Goal: Information Seeking & Learning: Check status

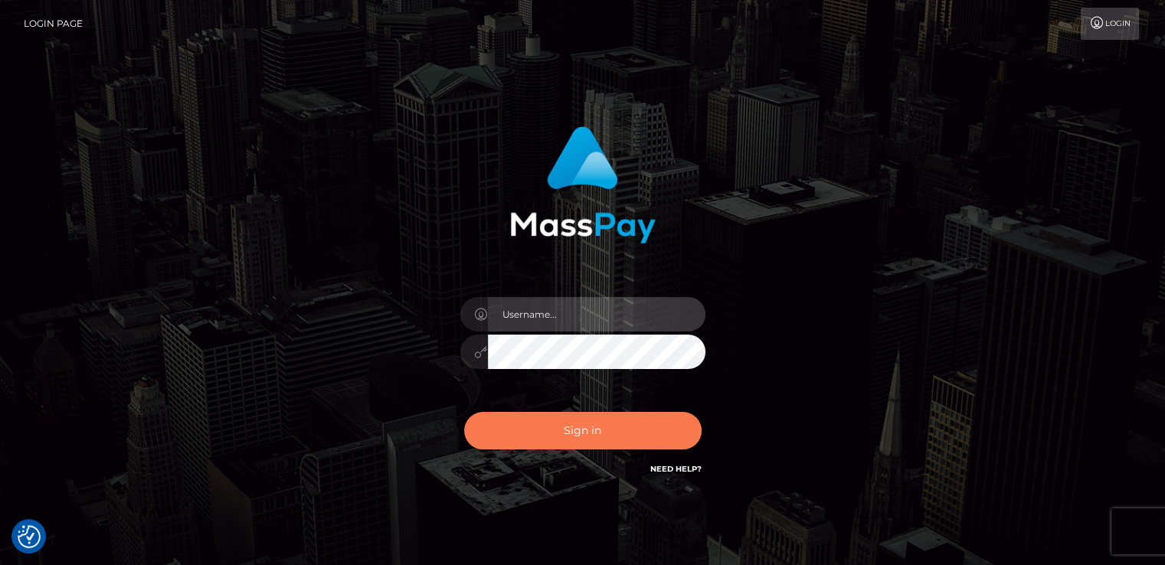
type input "catalinad"
click at [596, 442] on button "Sign in" at bounding box center [582, 431] width 237 height 38
type input "catalinad"
click at [634, 446] on button "Sign in" at bounding box center [582, 431] width 237 height 38
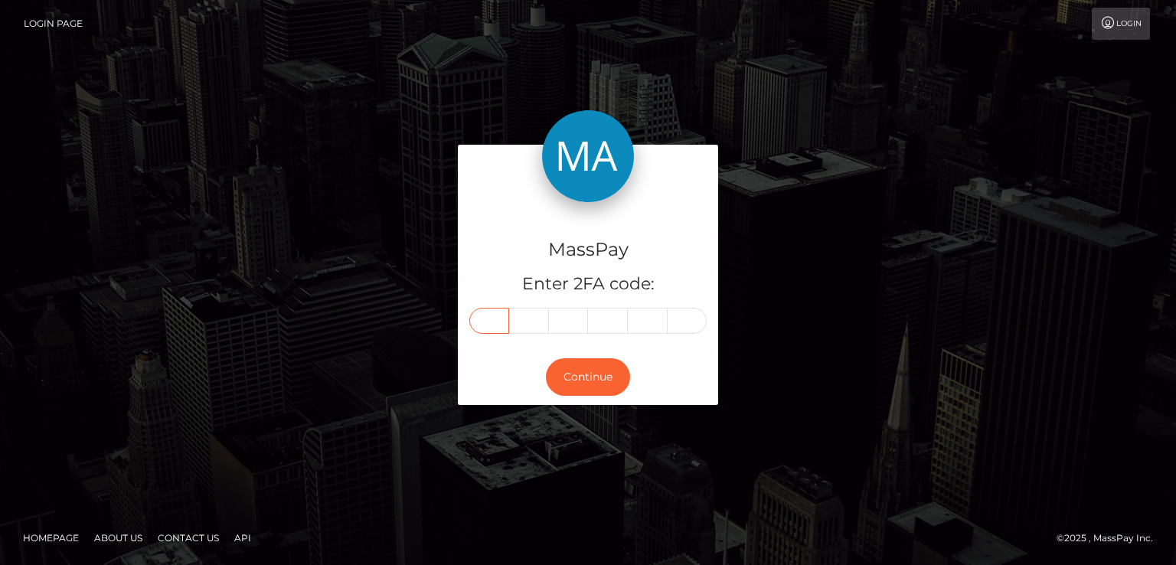
click at [495, 318] on input "text" at bounding box center [489, 321] width 40 height 26
type input "5"
type input "7"
type input "2"
type input "4"
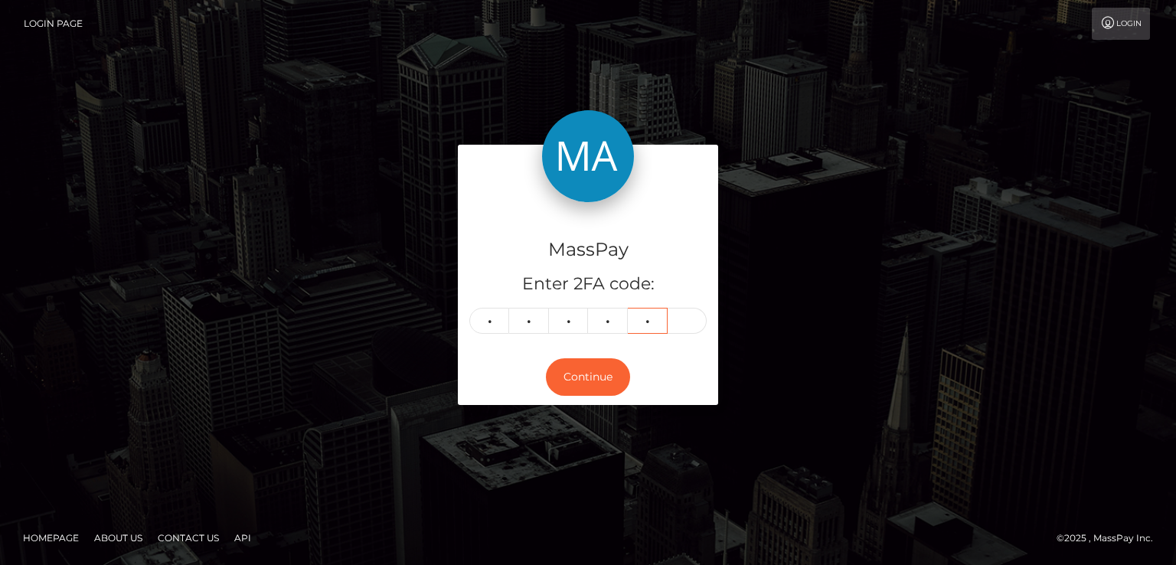
type input "3"
type input "2"
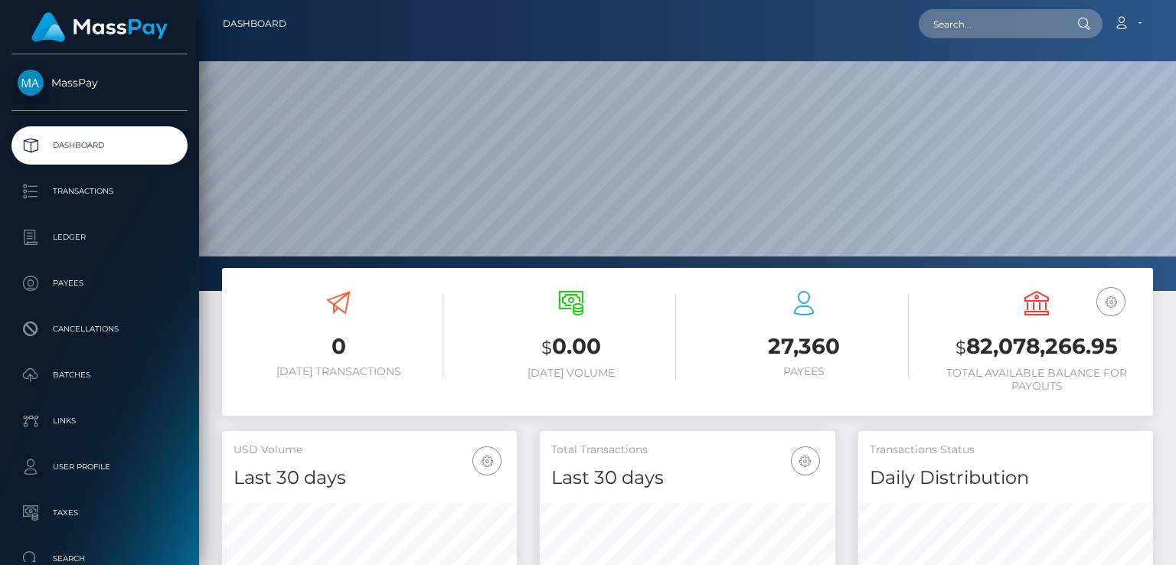
scroll to position [271, 294]
paste input "haiderabass593@gmail.com"
type input "haiderabass593@gmail.com"
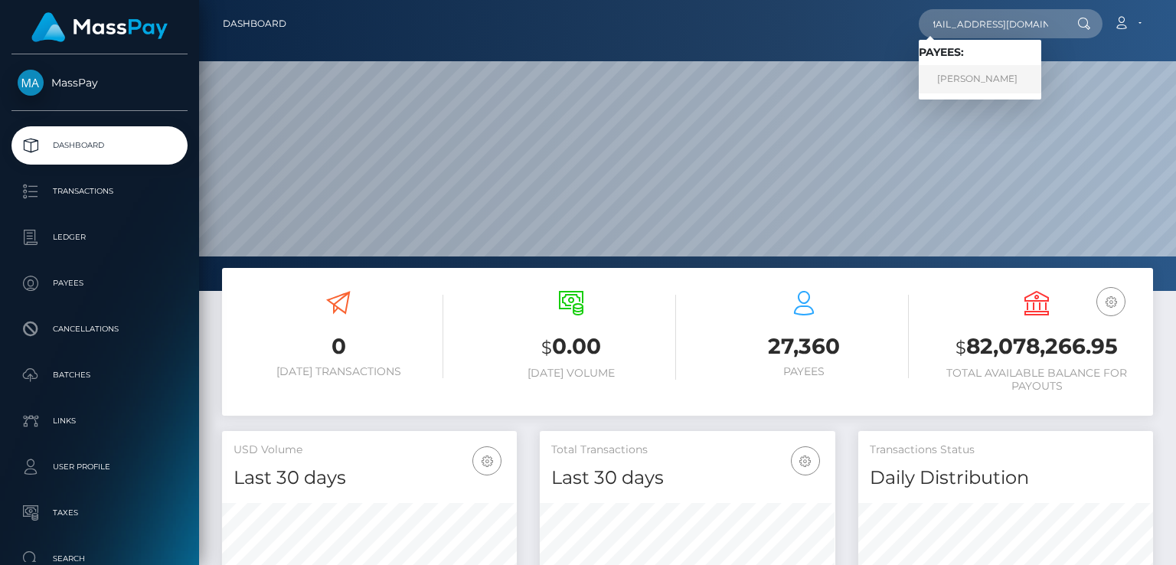
scroll to position [0, 0]
click at [959, 82] on link "Haider Abbas" at bounding box center [980, 79] width 123 height 28
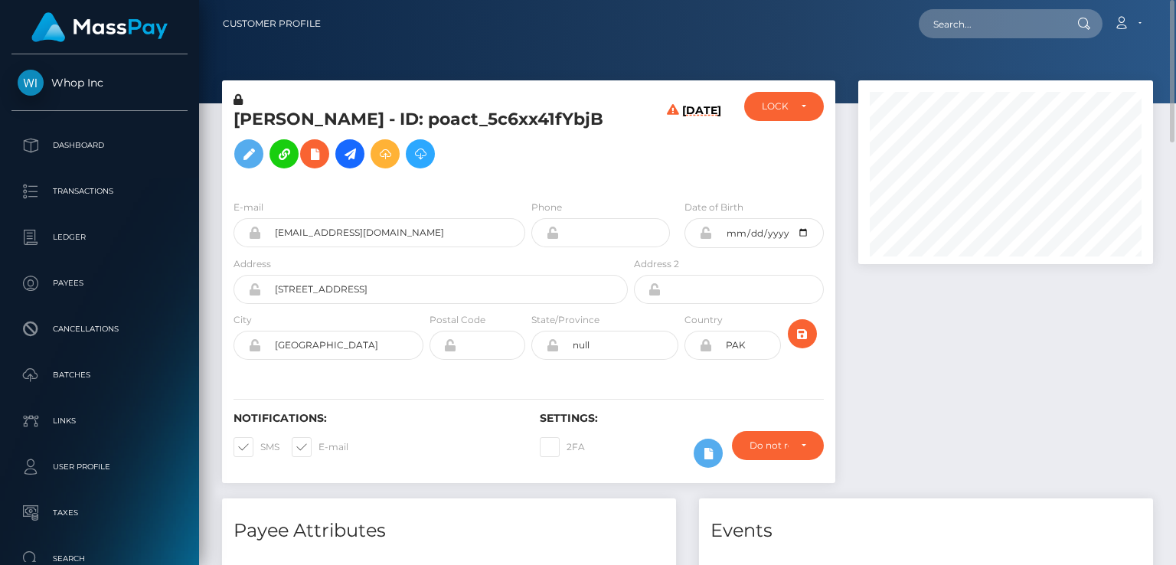
click at [371, 129] on h5 "Haider Abbas - ID: poact_5c6xx41fYbjB" at bounding box center [427, 142] width 386 height 68
copy h5 "Haider Abbas - ID: poact_5c6xx41fYbjB"
paste input "poact_lSJqS5eAb4ny"
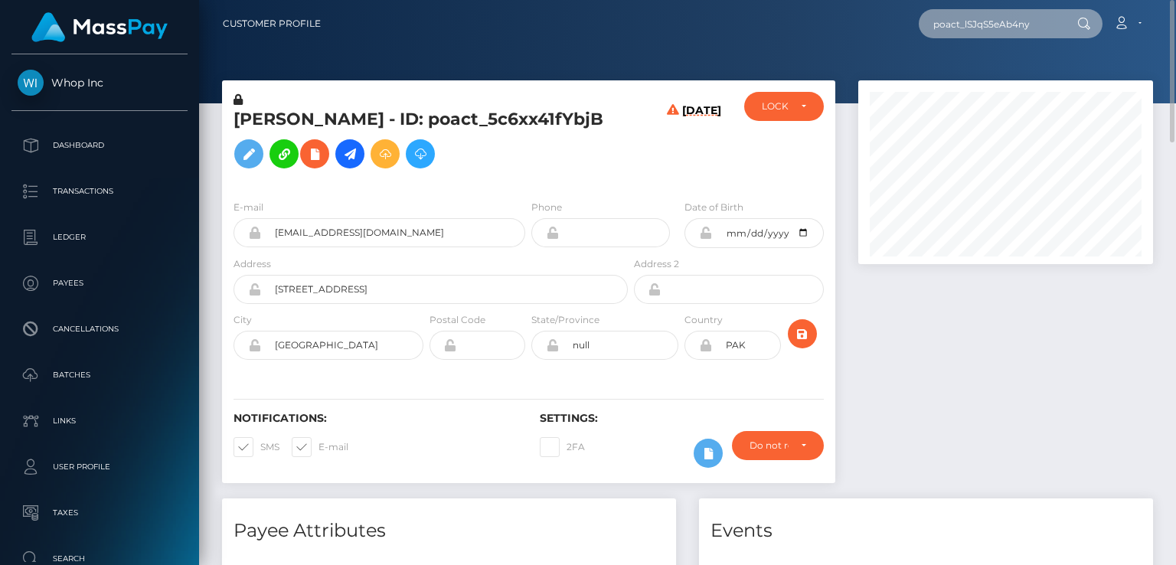
type input "poact_lSJqS5eAb4ny"
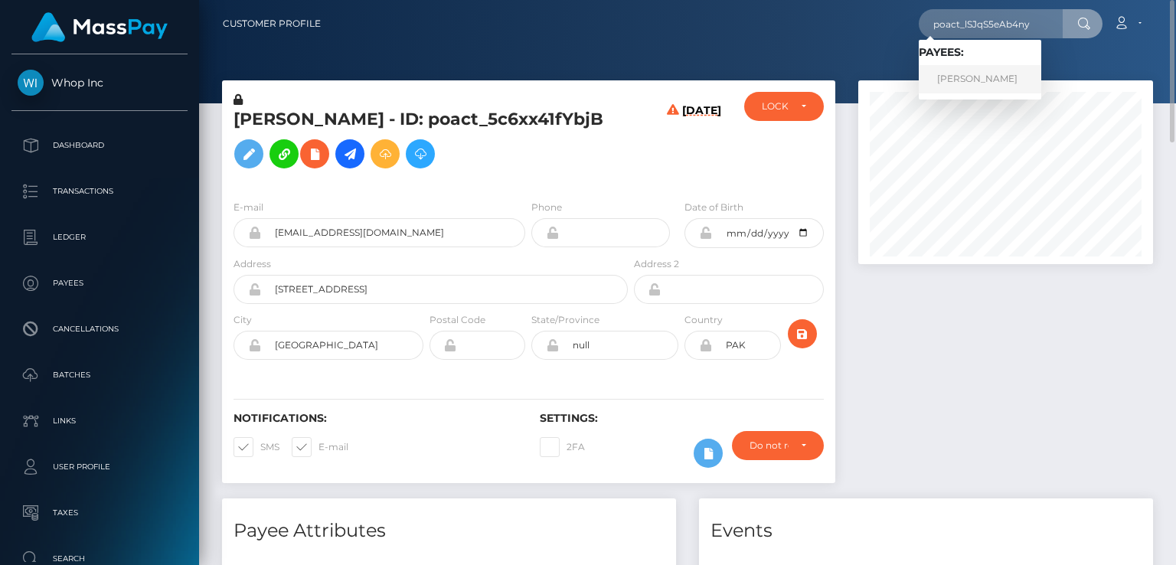
click at [967, 70] on link "VIDHA DEVI" at bounding box center [980, 79] width 123 height 28
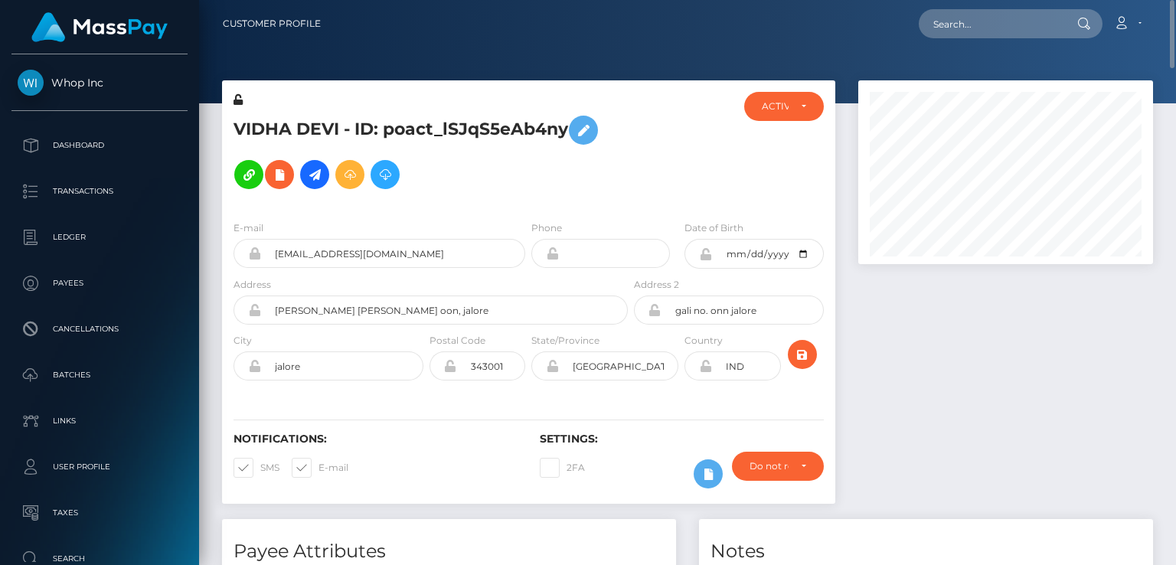
click at [357, 127] on h5 "VIDHA DEVI - ID: poact_lSJqS5eAb4ny" at bounding box center [427, 152] width 386 height 89
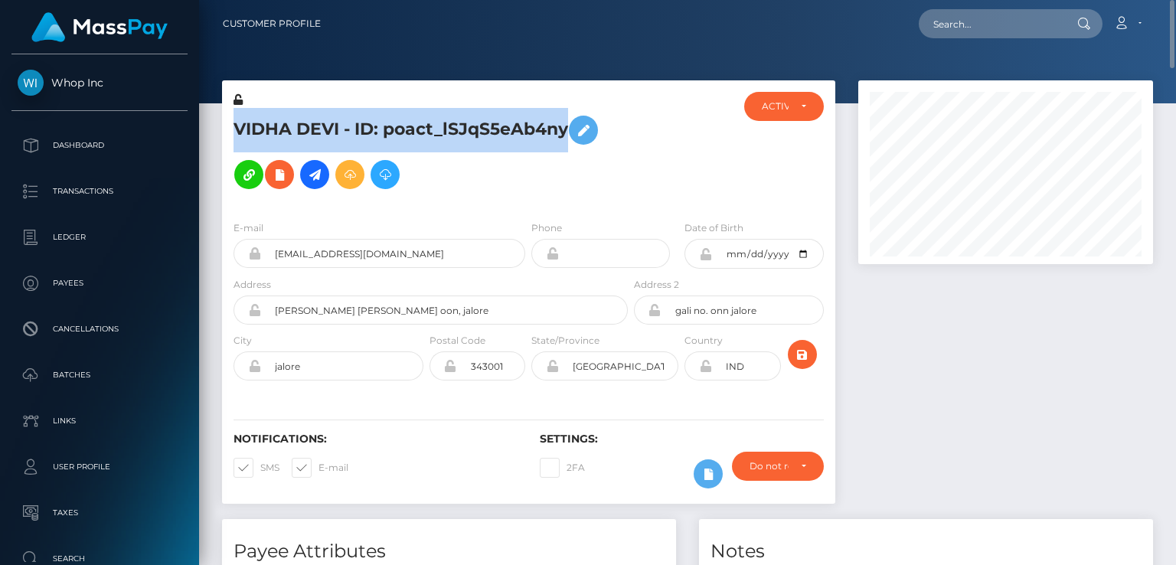
click at [357, 127] on h5 "VIDHA DEVI - ID: poact_lSJqS5eAb4ny" at bounding box center [427, 152] width 386 height 89
copy h5 "VIDHA DEVI - ID: poact_lSJqS5eAb4ny"
click at [307, 176] on icon at bounding box center [315, 174] width 18 height 19
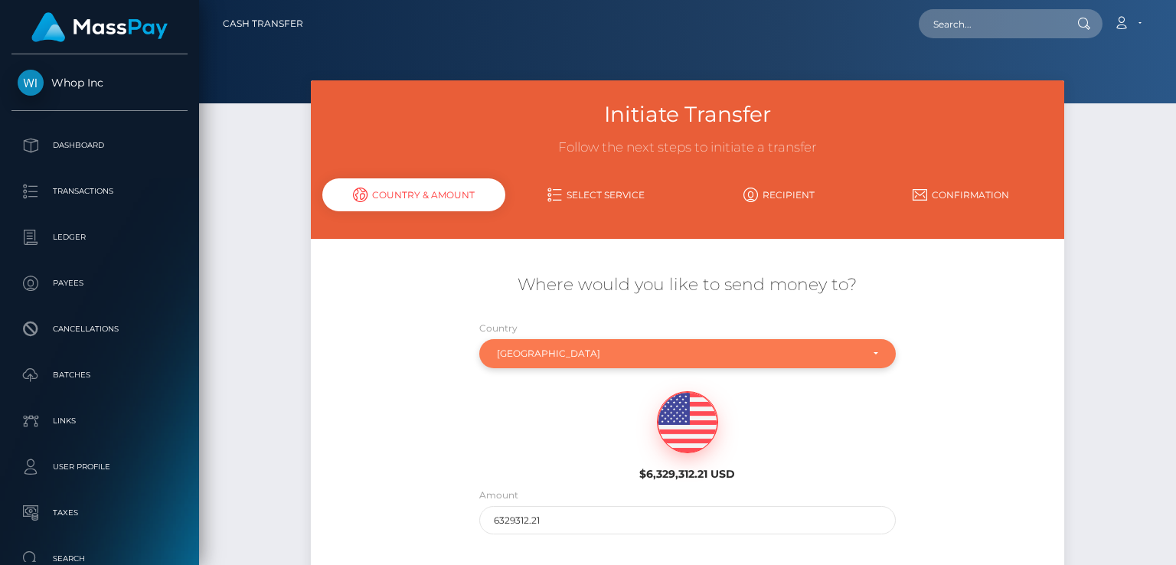
click at [688, 358] on div "[GEOGRAPHIC_DATA]" at bounding box center [679, 354] width 364 height 12
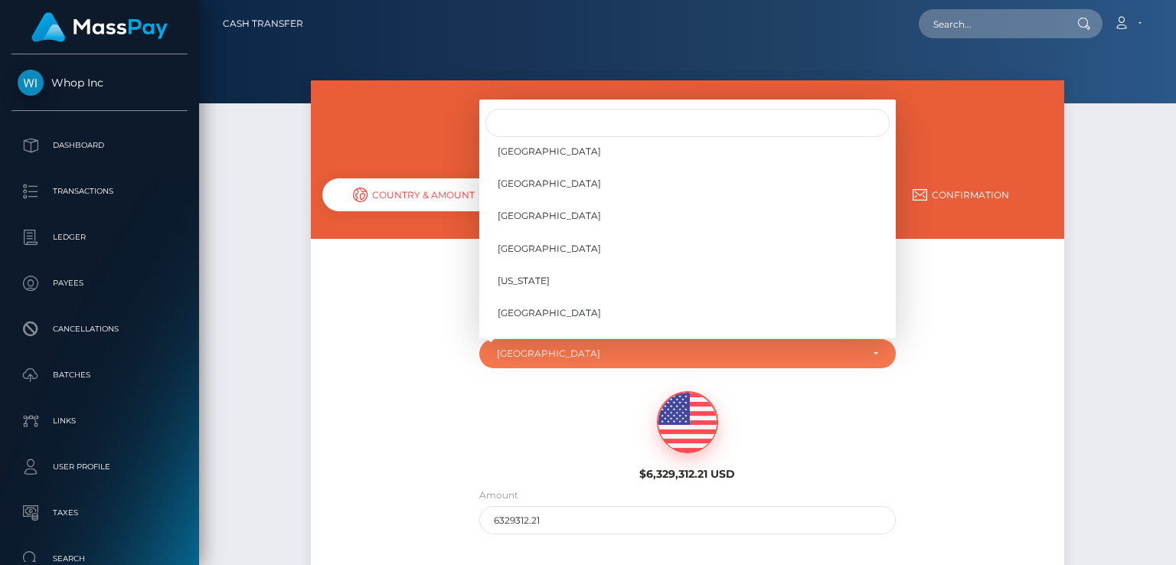
scroll to position [2390, 0]
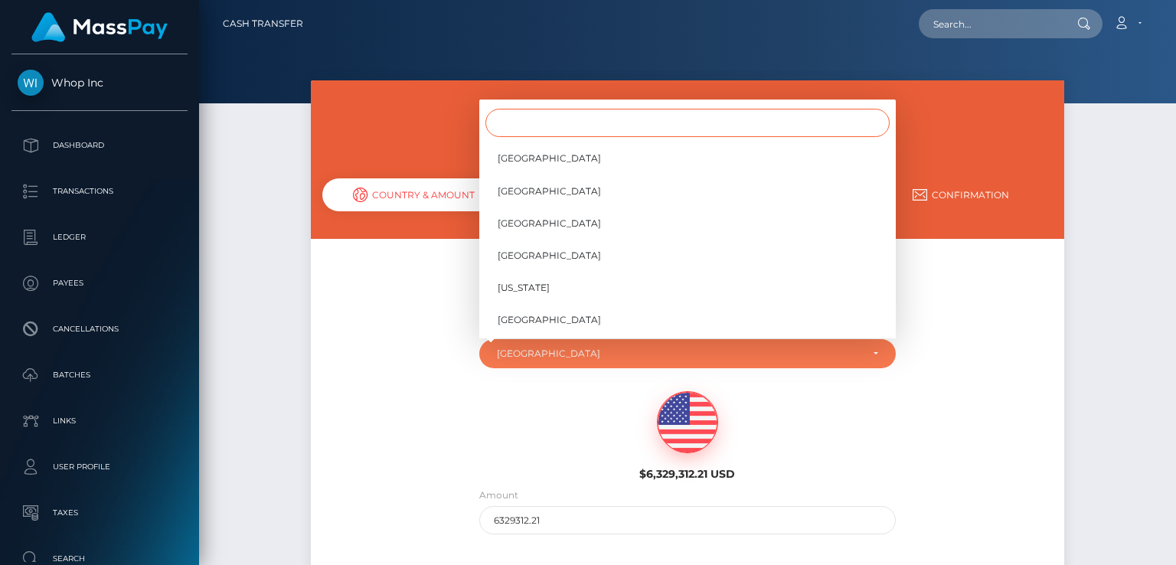
click at [697, 123] on input "Search" at bounding box center [687, 123] width 404 height 28
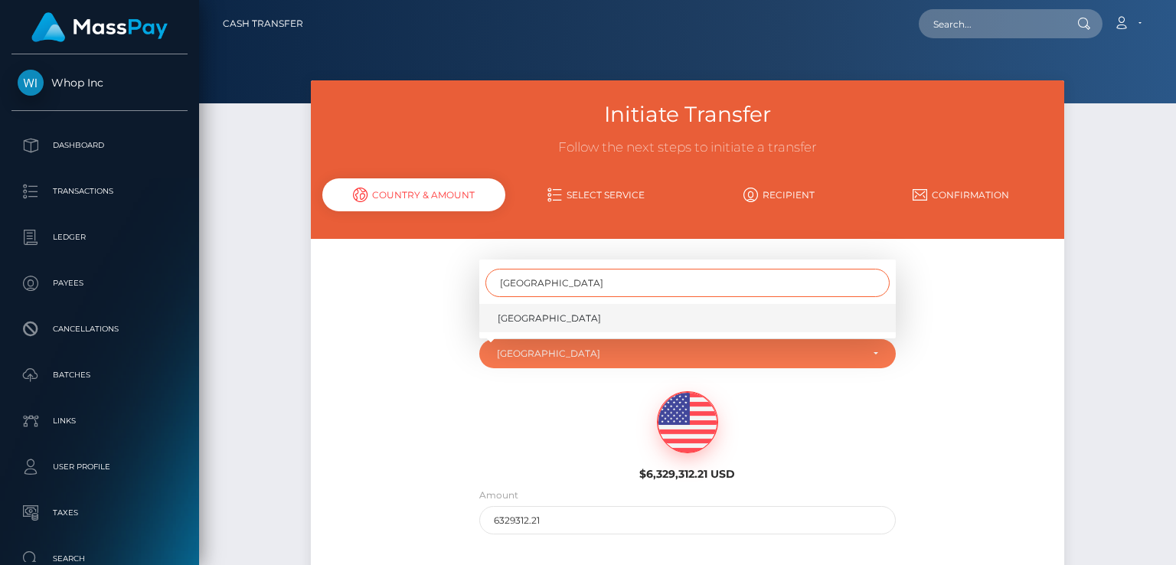
type input "ghana"
click at [534, 315] on link "Ghana" at bounding box center [687, 318] width 417 height 28
select select "GHA"
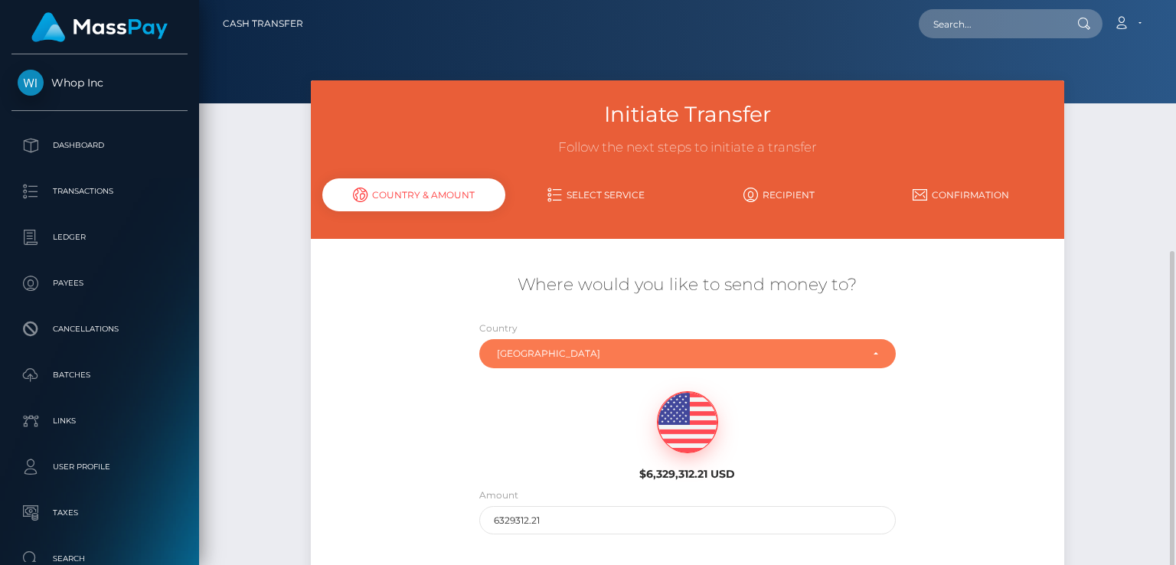
scroll to position [139, 0]
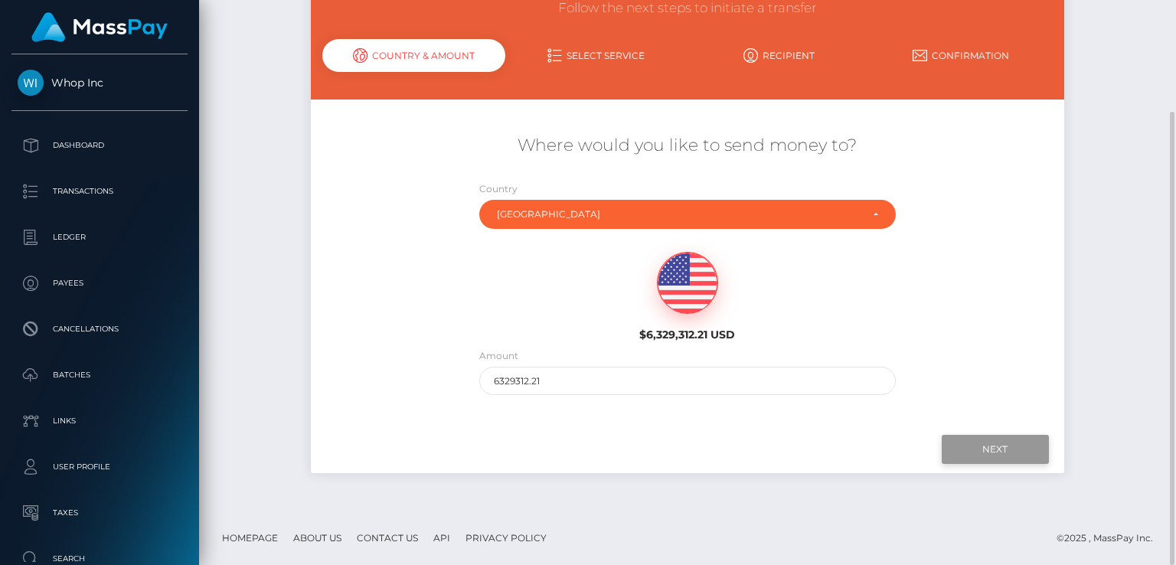
click at [986, 451] on input "Next" at bounding box center [995, 449] width 107 height 29
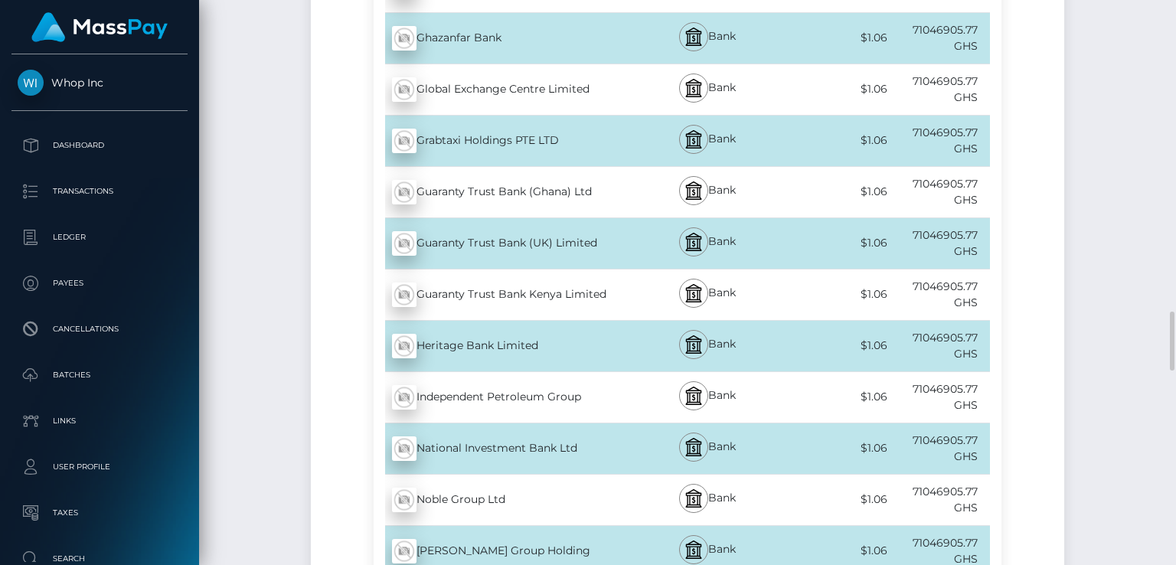
scroll to position [2040, 0]
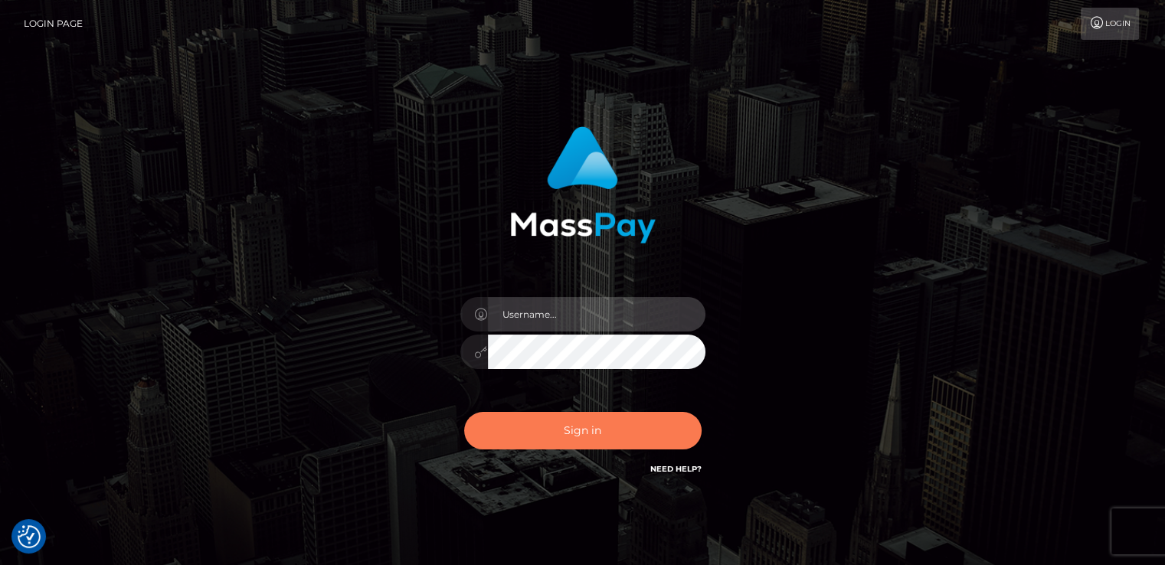
type input "catalinad"
click at [592, 439] on button "Sign in" at bounding box center [582, 431] width 237 height 38
type input "catalinad"
click at [588, 430] on button "Sign in" at bounding box center [582, 431] width 237 height 38
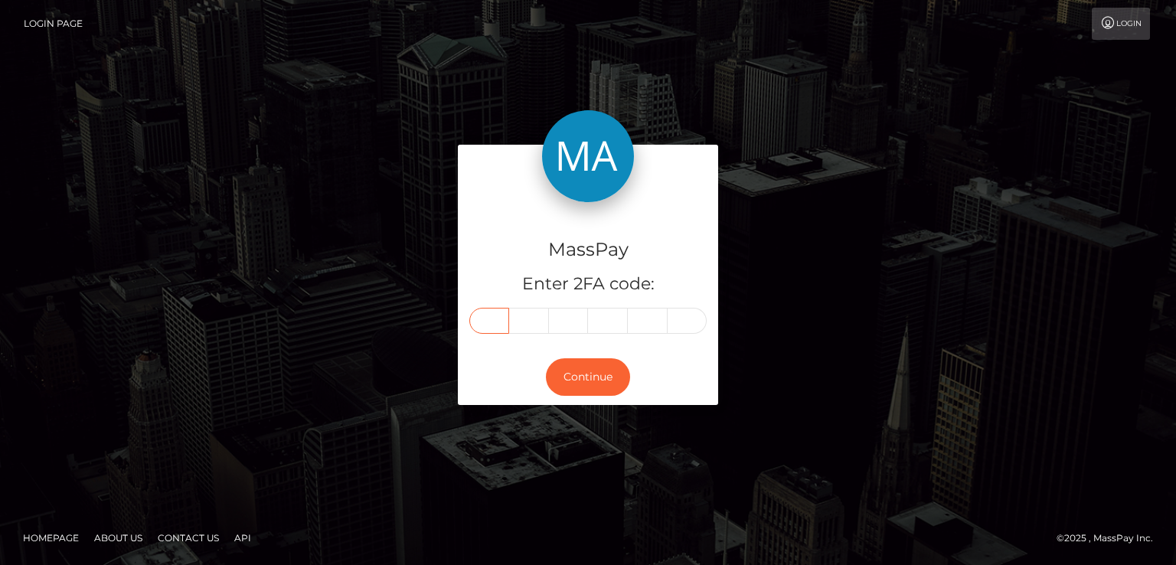
click at [484, 324] on input "text" at bounding box center [489, 321] width 40 height 26
type input "8"
type input "2"
type input "9"
type input "4"
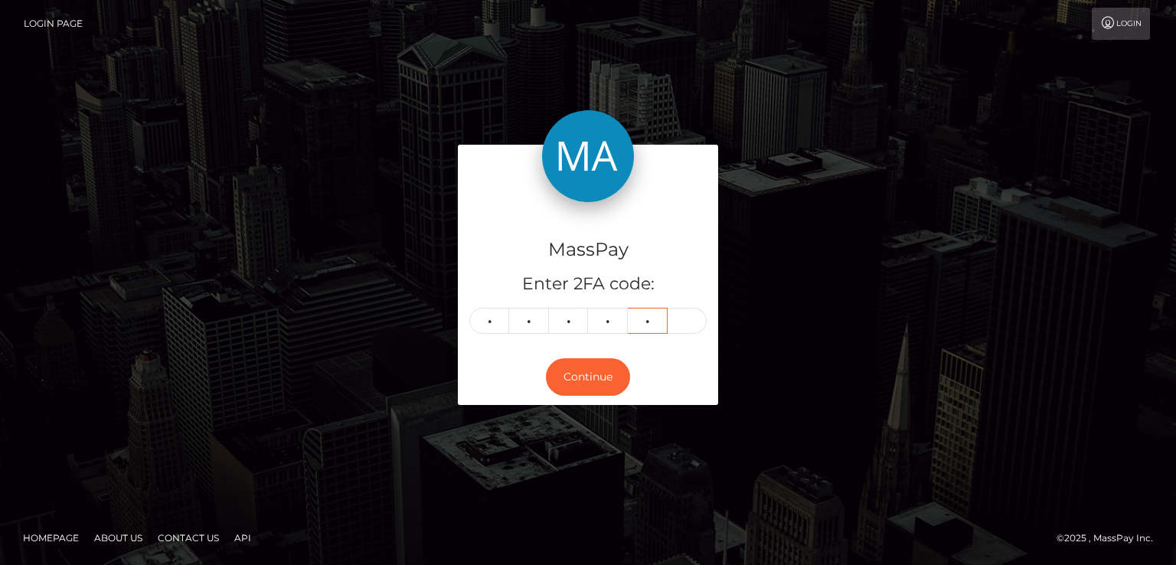
type input "9"
type input "3"
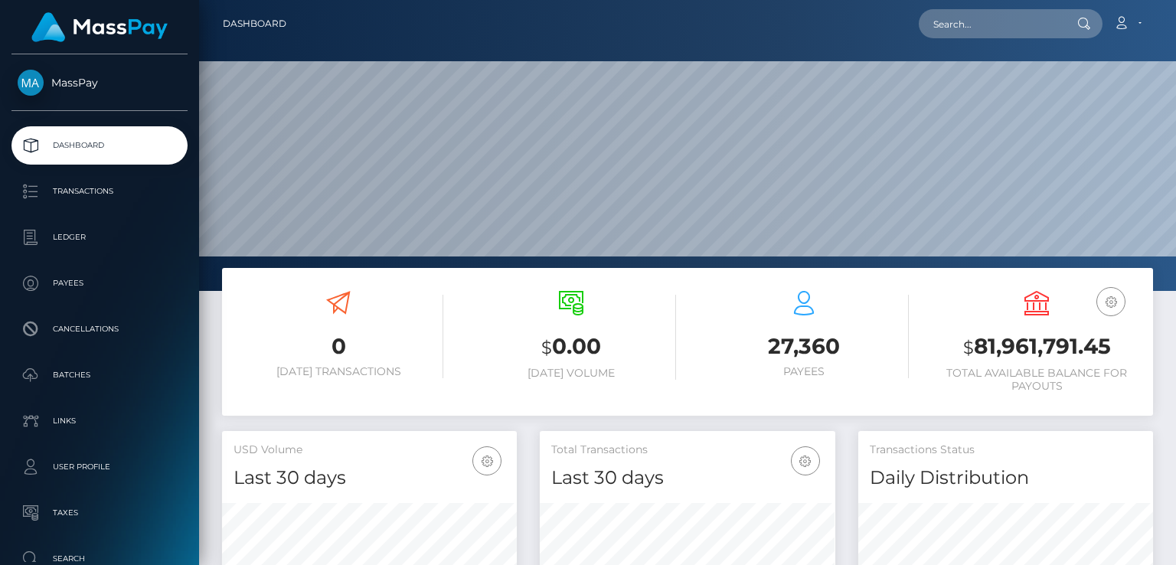
scroll to position [271, 294]
paste input "811574871732527104_2"
type input "811574871732527104_2"
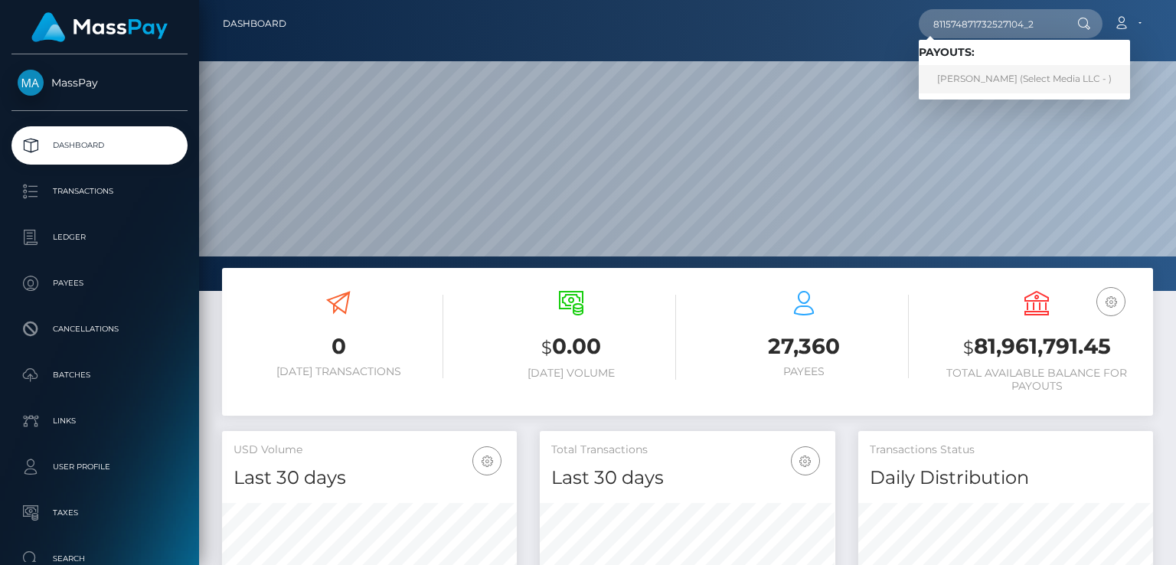
click at [990, 74] on link "YURI WAKAKI (Select Media LLC - )" at bounding box center [1024, 79] width 211 height 28
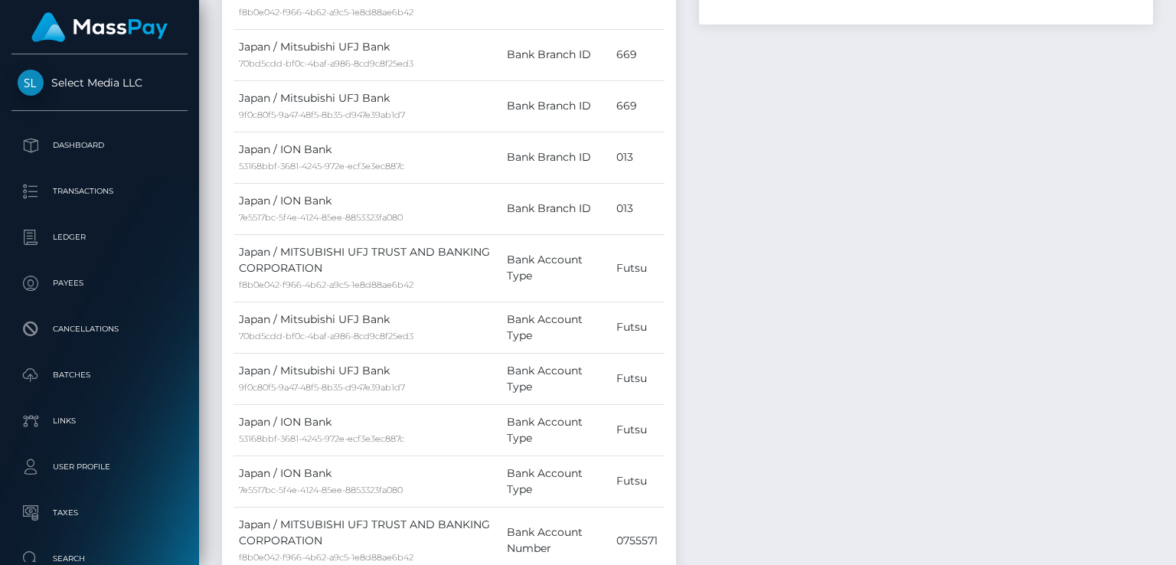
scroll to position [1378, 0]
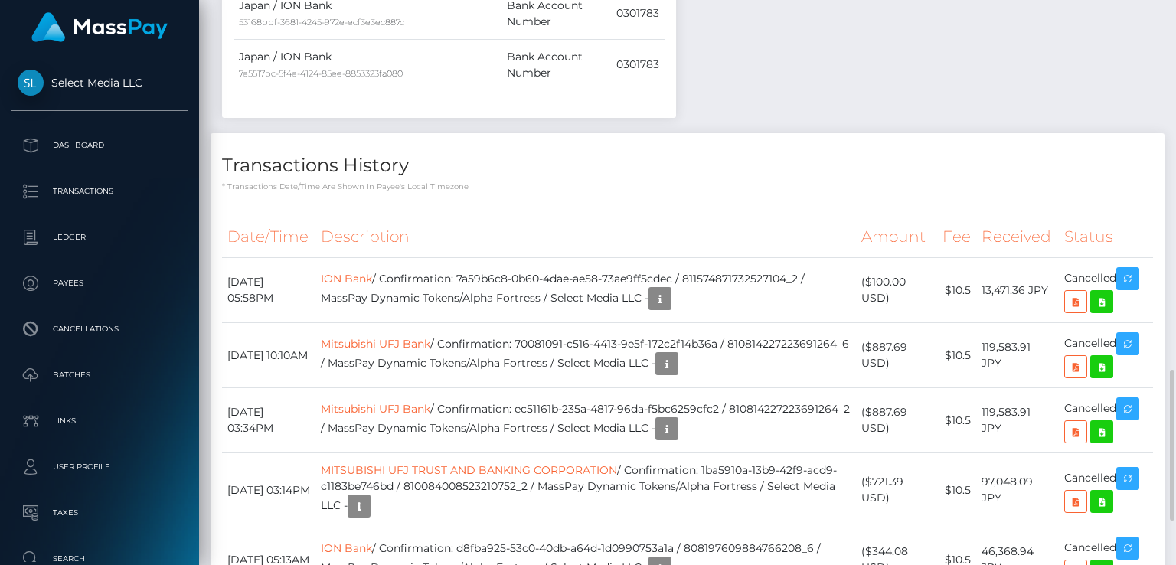
click at [821, 181] on p "* Transactions date/time are shown in payee's local timezone" at bounding box center [687, 186] width 931 height 11
drag, startPoint x: 476, startPoint y: 227, endPoint x: 693, endPoint y: 225, distance: 216.7
click at [693, 258] on td "ION Bank / Confirmation: 7a59b6c8-0b60-4dae-ae58-73ae9ff5cdec / 811574871732527…" at bounding box center [585, 290] width 541 height 65
copy td "7a59b6c8-0b60-4dae-ae58-73ae9ff5cdec"
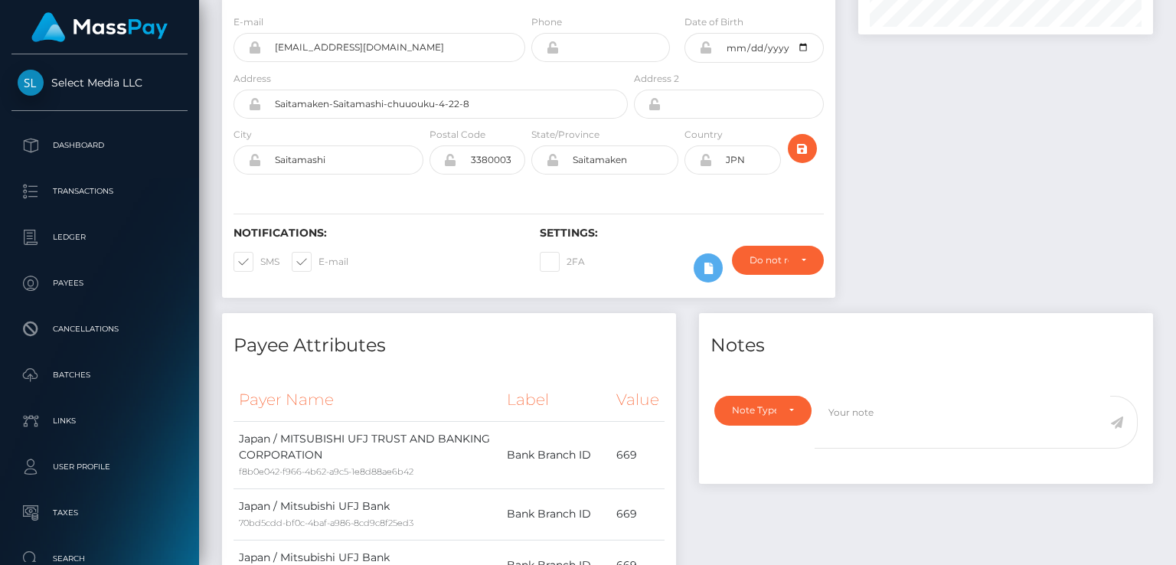
scroll to position [0, 0]
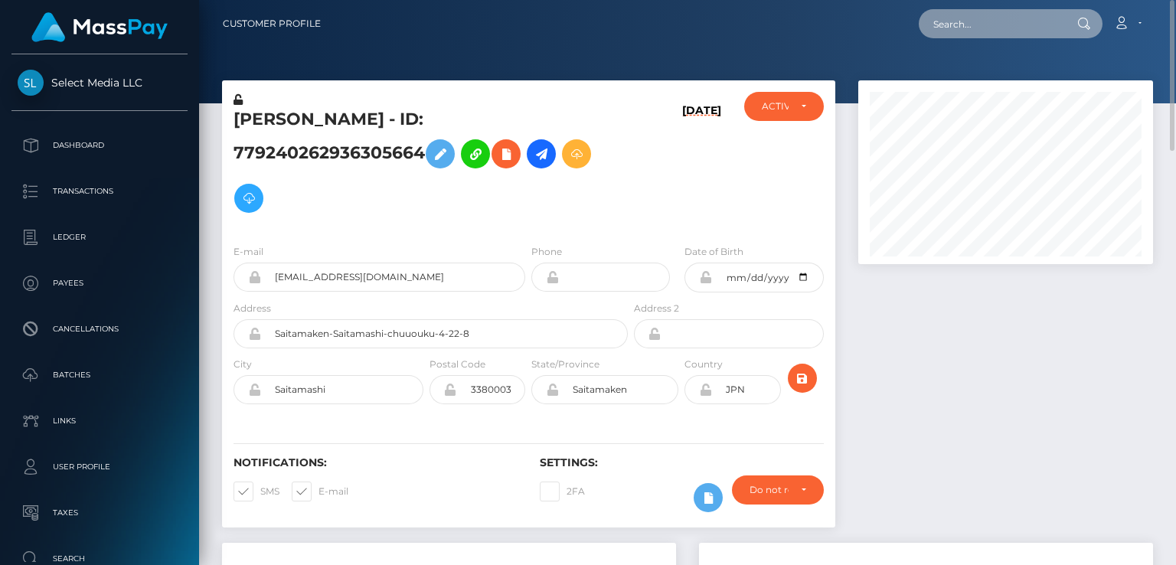
paste input "PY61937841"
type input "PY61937841"
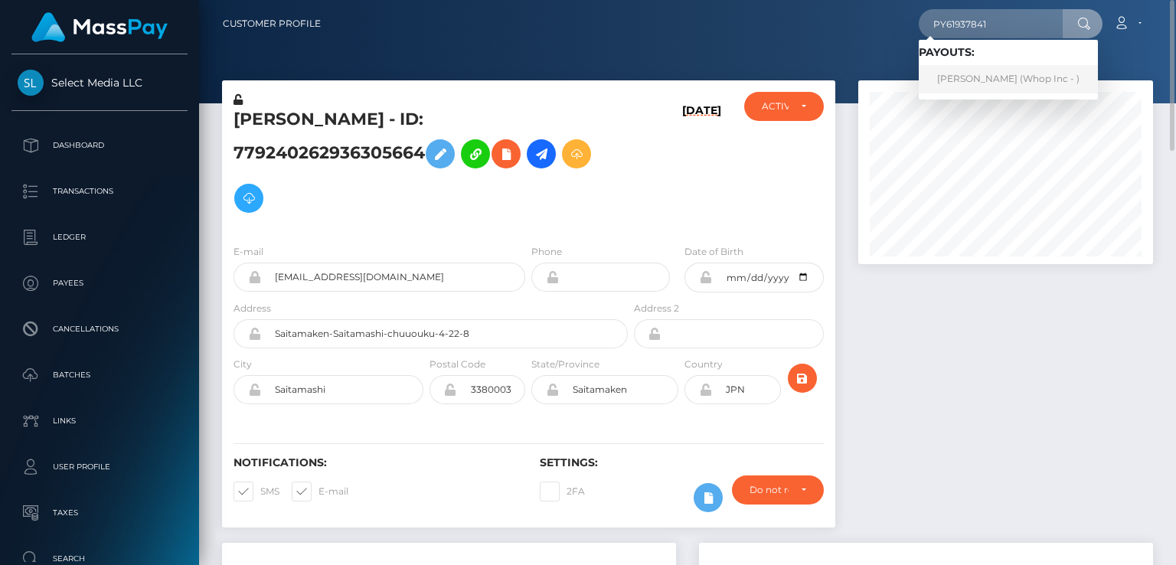
click at [952, 91] on link "Muhammad Shahzaib (Whop Inc - )" at bounding box center [1008, 79] width 179 height 28
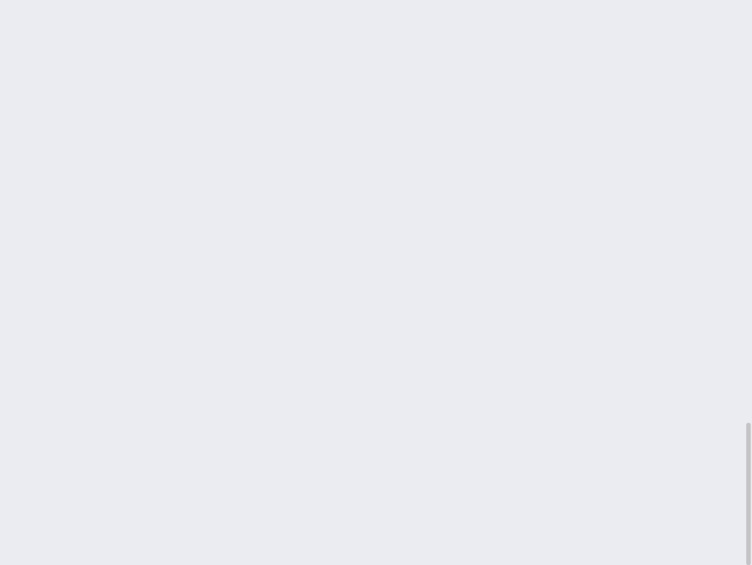
scroll to position [184, 220]
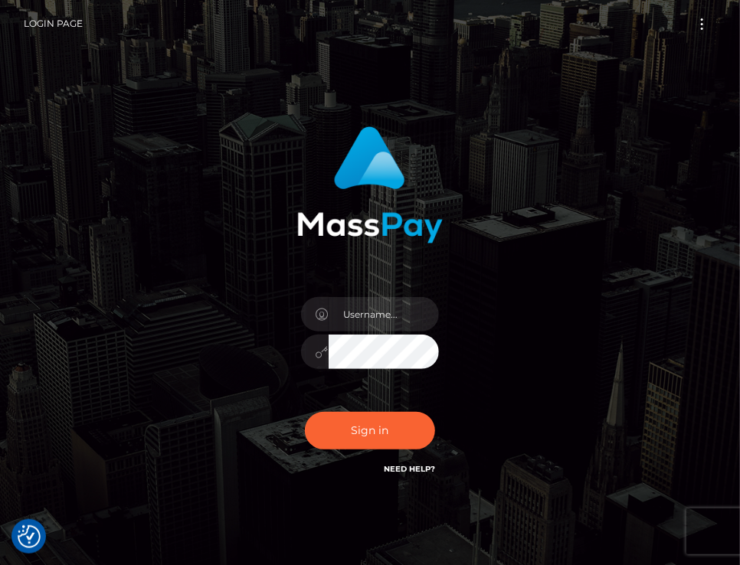
checkbox input "true"
